Goal: Find specific page/section: Find specific page/section

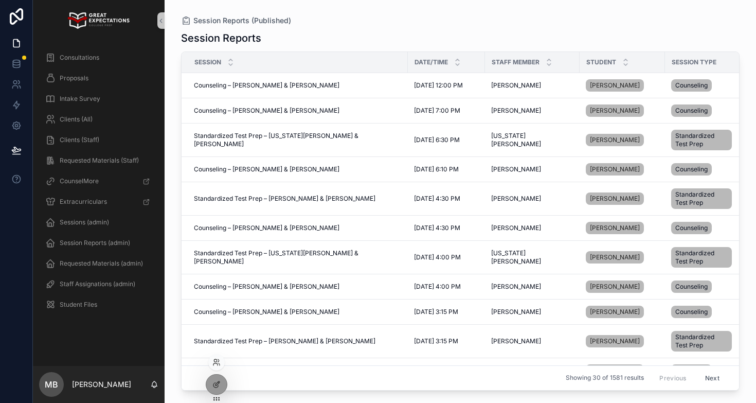
click at [216, 356] on div at bounding box center [216, 362] width 16 height 16
click at [216, 361] on icon at bounding box center [216, 362] width 8 height 8
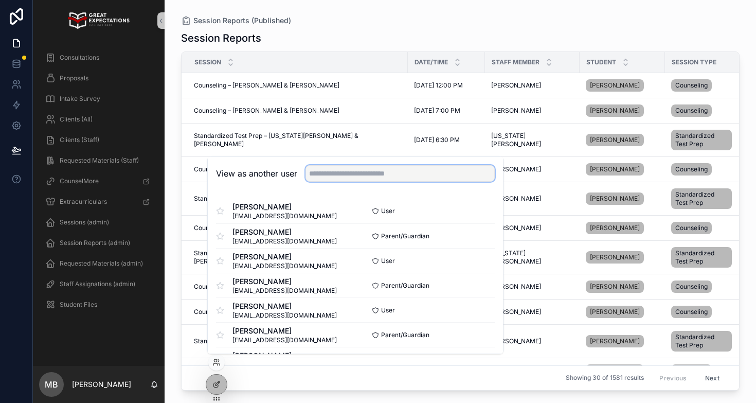
click at [333, 174] on input "text" at bounding box center [399, 173] width 189 height 16
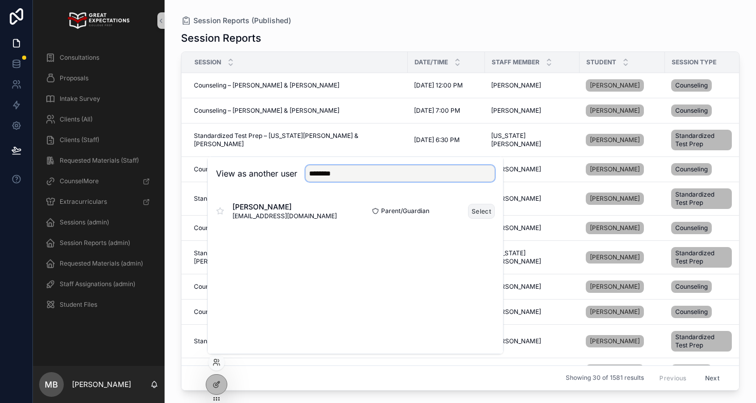
type input "********"
click at [480, 208] on button "Select" at bounding box center [481, 211] width 27 height 15
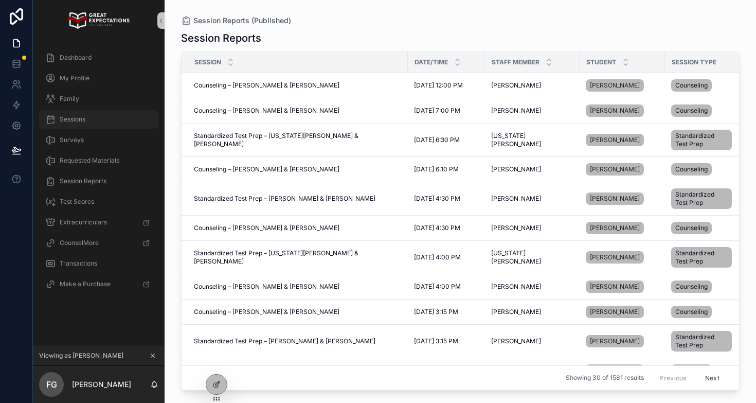
click at [88, 120] on div "Sessions" at bounding box center [98, 119] width 107 height 16
